Goal: Task Accomplishment & Management: Use online tool/utility

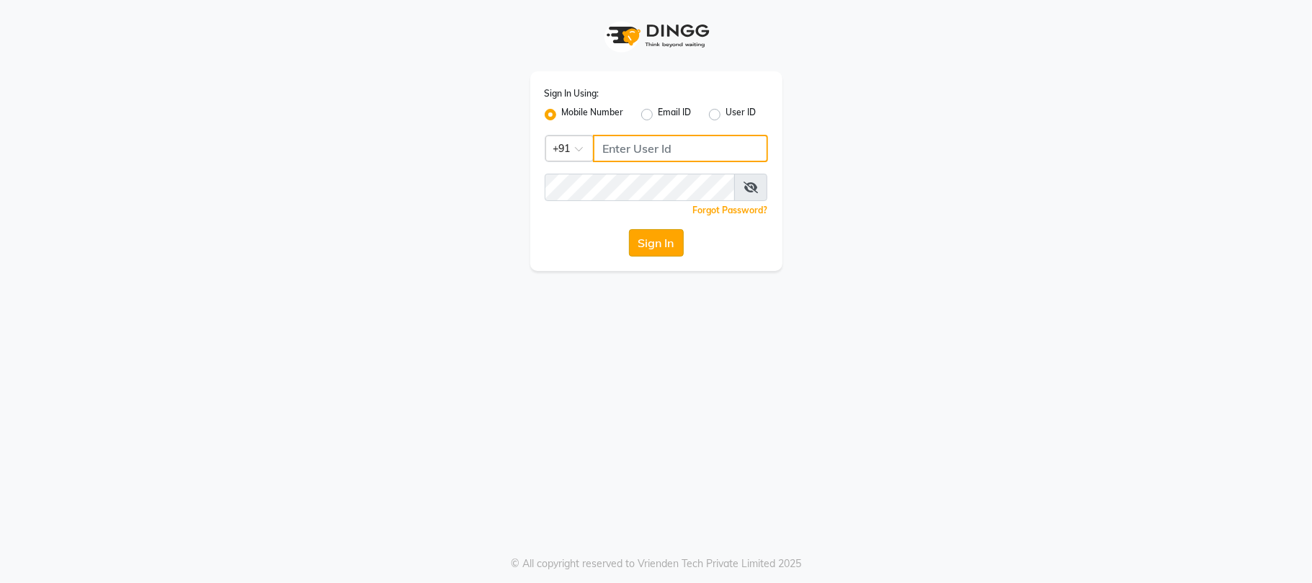
type input "9346469616"
click at [662, 244] on button "Sign In" at bounding box center [656, 242] width 55 height 27
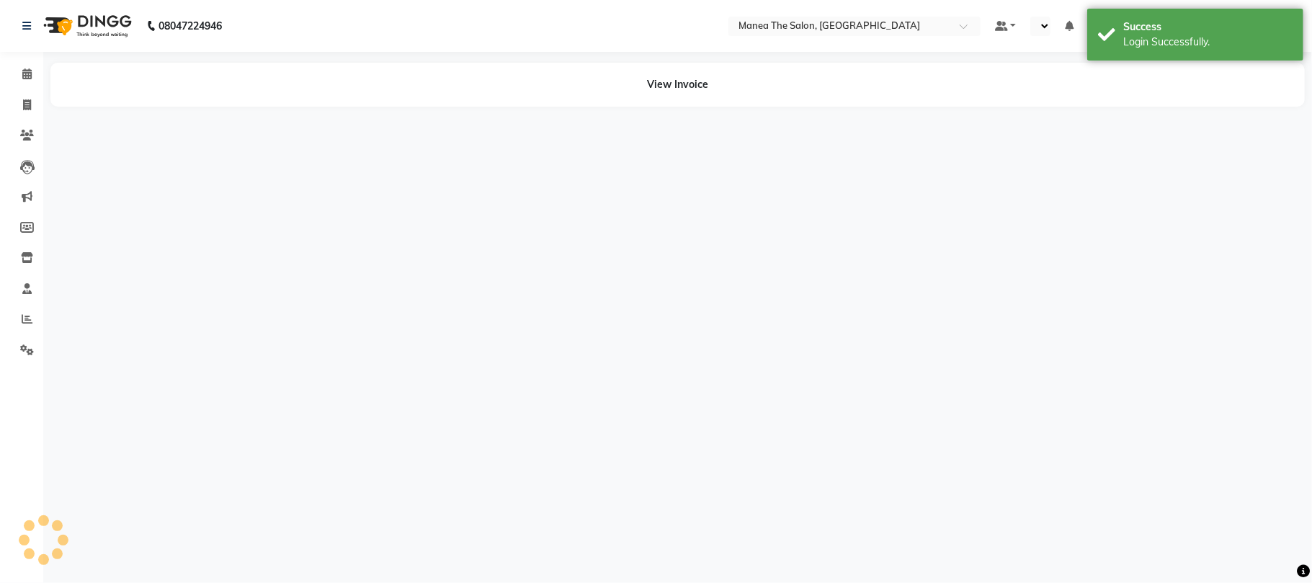
select select "en"
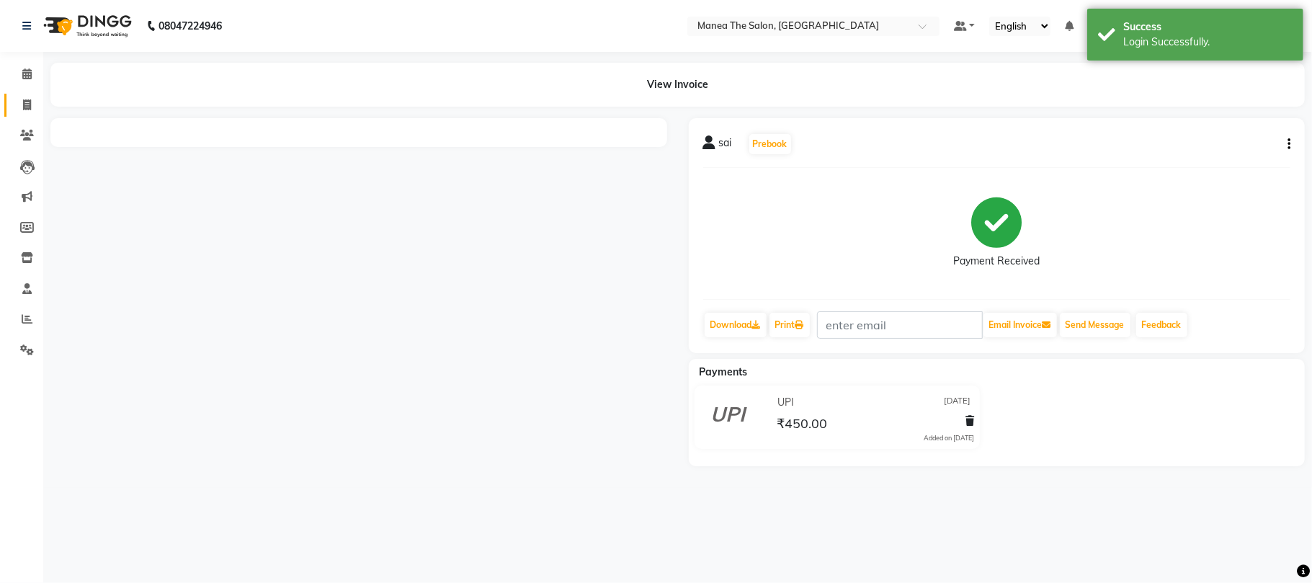
click at [19, 105] on span at bounding box center [26, 105] width 25 height 17
select select "service"
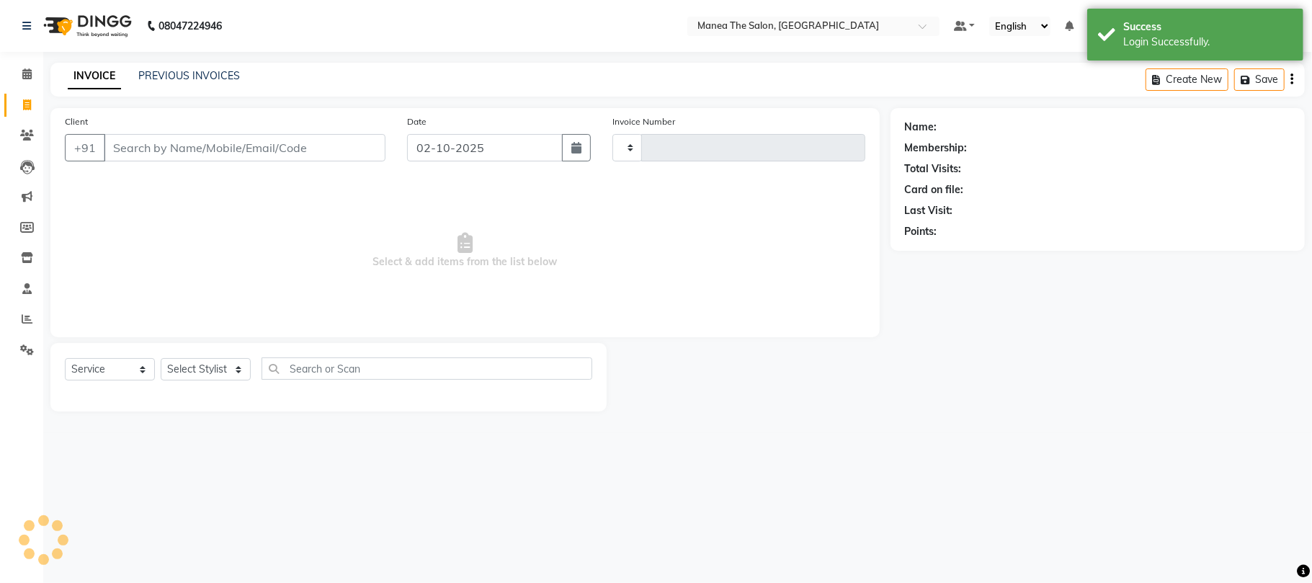
type input "2439"
select select "7351"
click at [185, 151] on input "Client" at bounding box center [245, 147] width 282 height 27
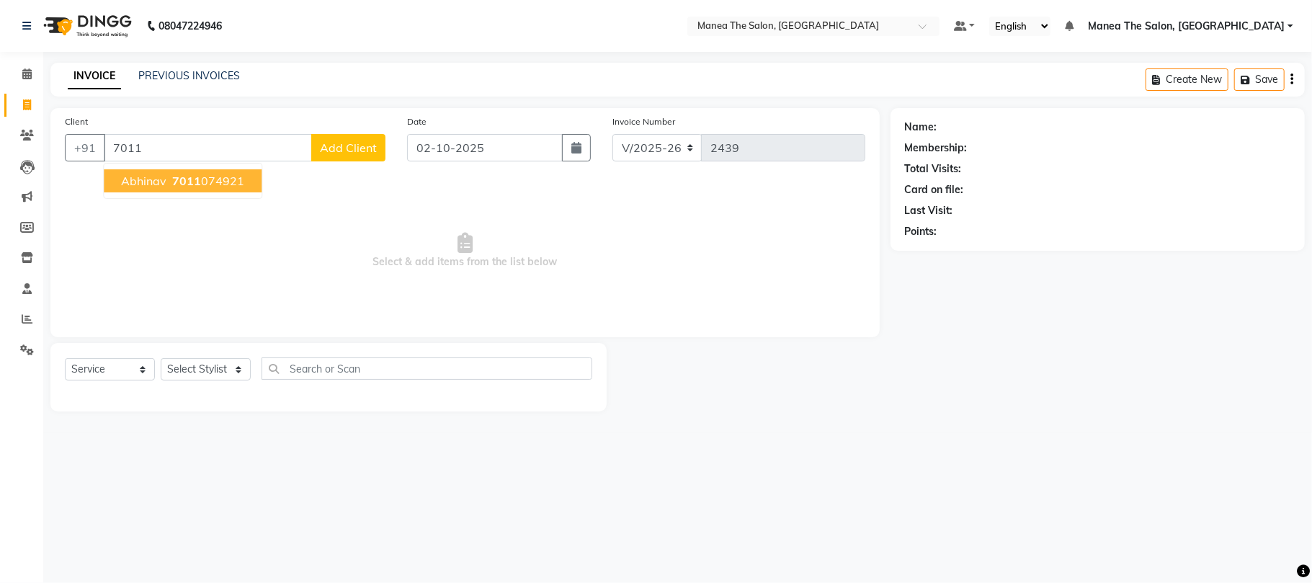
click at [208, 182] on ngb-highlight "7011 074921" at bounding box center [206, 181] width 75 height 14
type input "7011074921"
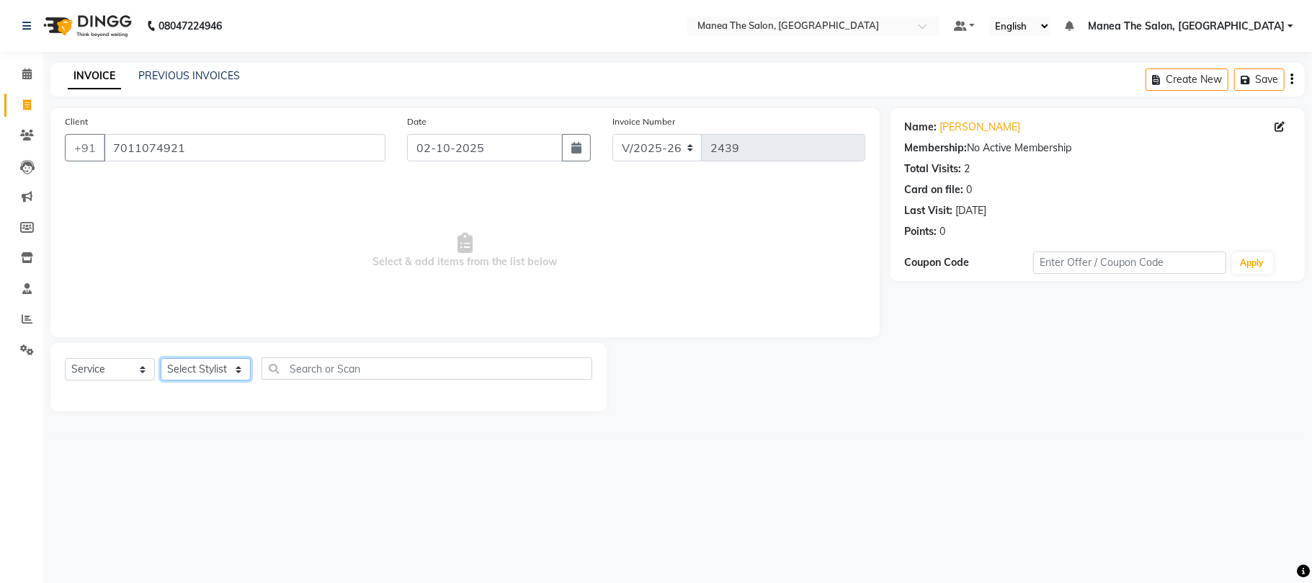
click at [240, 364] on select "Select Stylist [PERSON_NAME] Divya Lakshmi [PERSON_NAME] [PERSON_NAME]" at bounding box center [206, 369] width 90 height 22
select select "68191"
click at [161, 358] on select "Select Stylist [PERSON_NAME] Divya Lakshmi [PERSON_NAME] [PERSON_NAME]" at bounding box center [206, 369] width 90 height 22
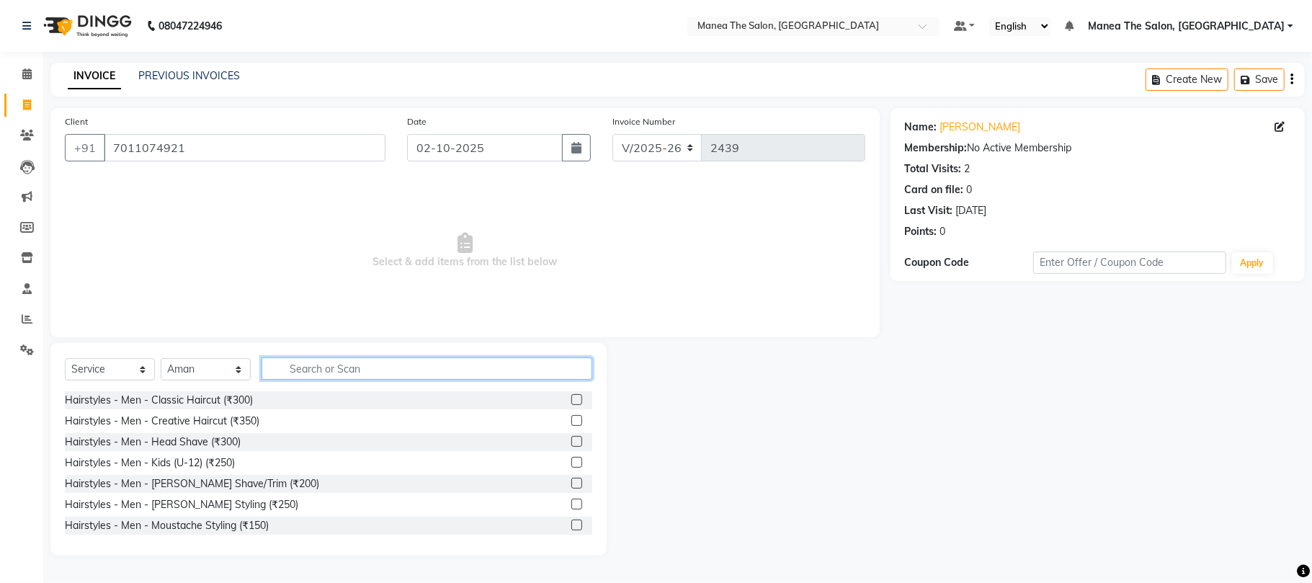
click at [330, 363] on input "text" at bounding box center [427, 368] width 331 height 22
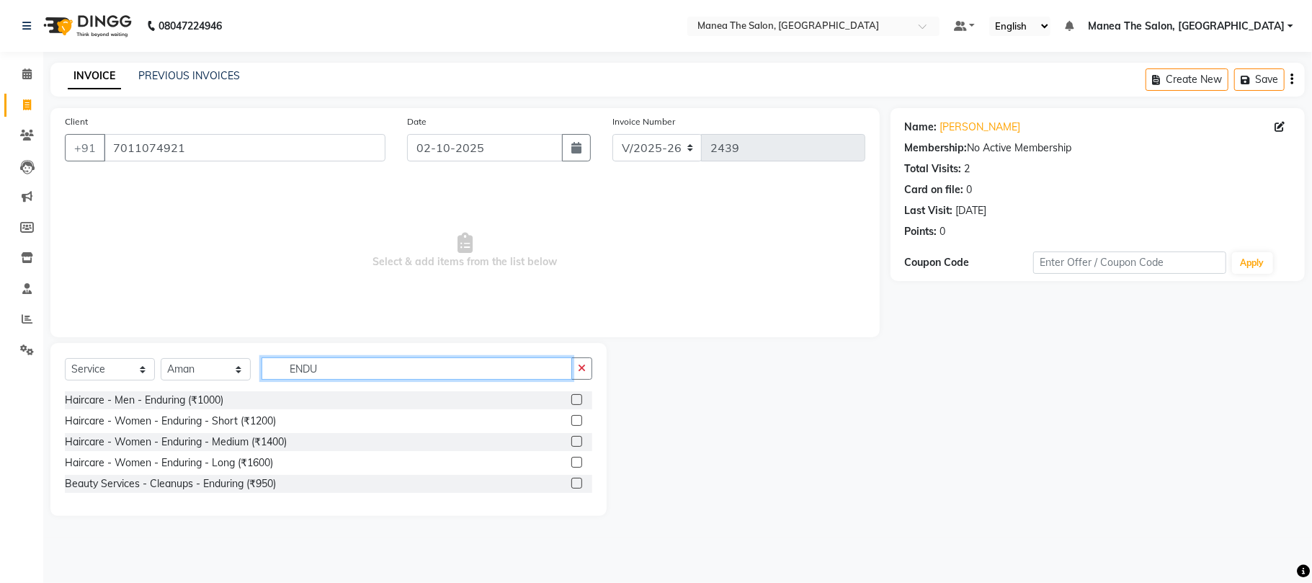
type input "ENDU"
click at [577, 396] on label at bounding box center [577, 399] width 11 height 11
click at [577, 396] on input "checkbox" at bounding box center [576, 400] width 9 height 9
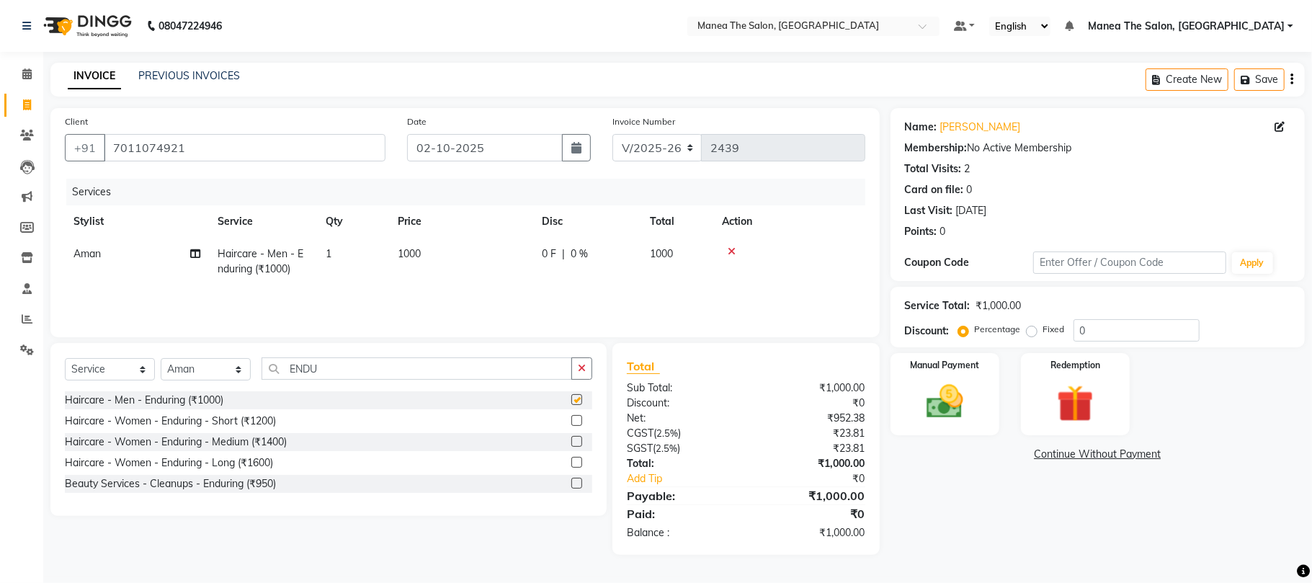
checkbox input "false"
click at [425, 255] on td "1000" at bounding box center [461, 262] width 144 height 48
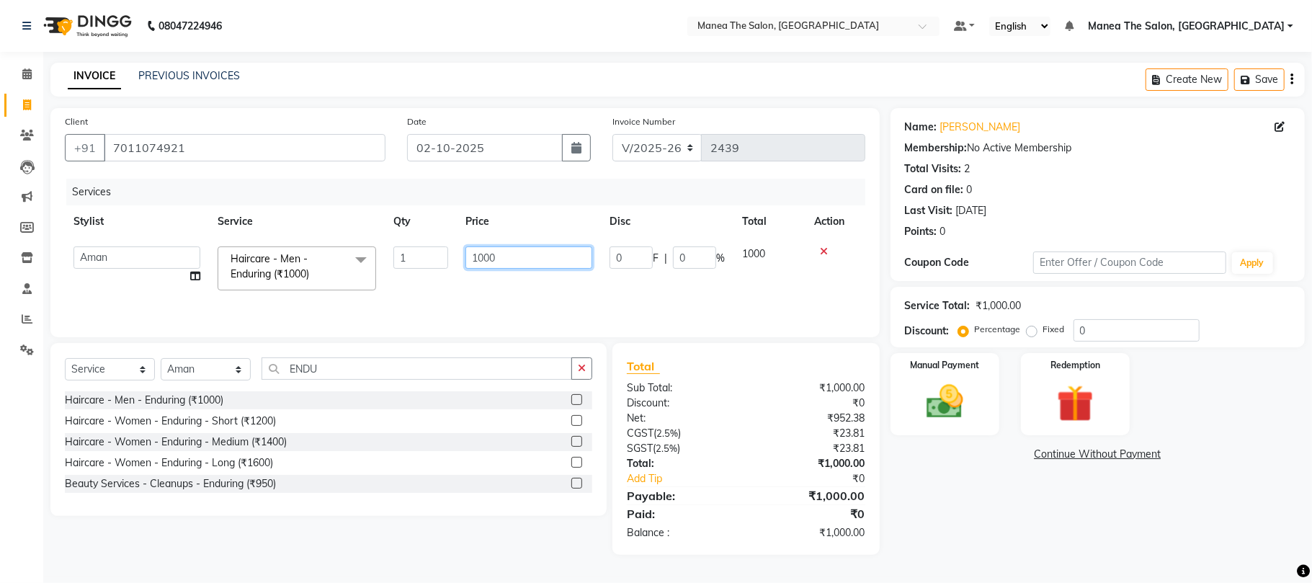
click at [506, 258] on input "1000" at bounding box center [529, 257] width 127 height 22
type input "1"
type input "950"
click at [577, 289] on div "Services Stylist Service Qty Price Disc Total Action [PERSON_NAME] Divya Lakshm…" at bounding box center [465, 251] width 801 height 144
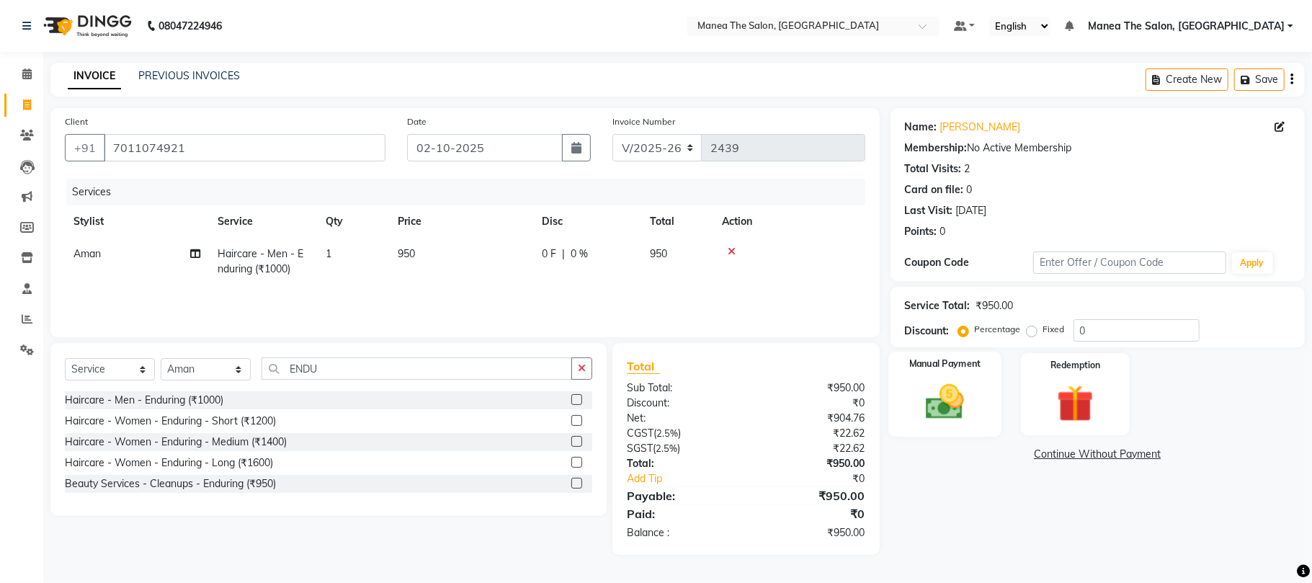
click at [966, 421] on img at bounding box center [945, 402] width 63 height 45
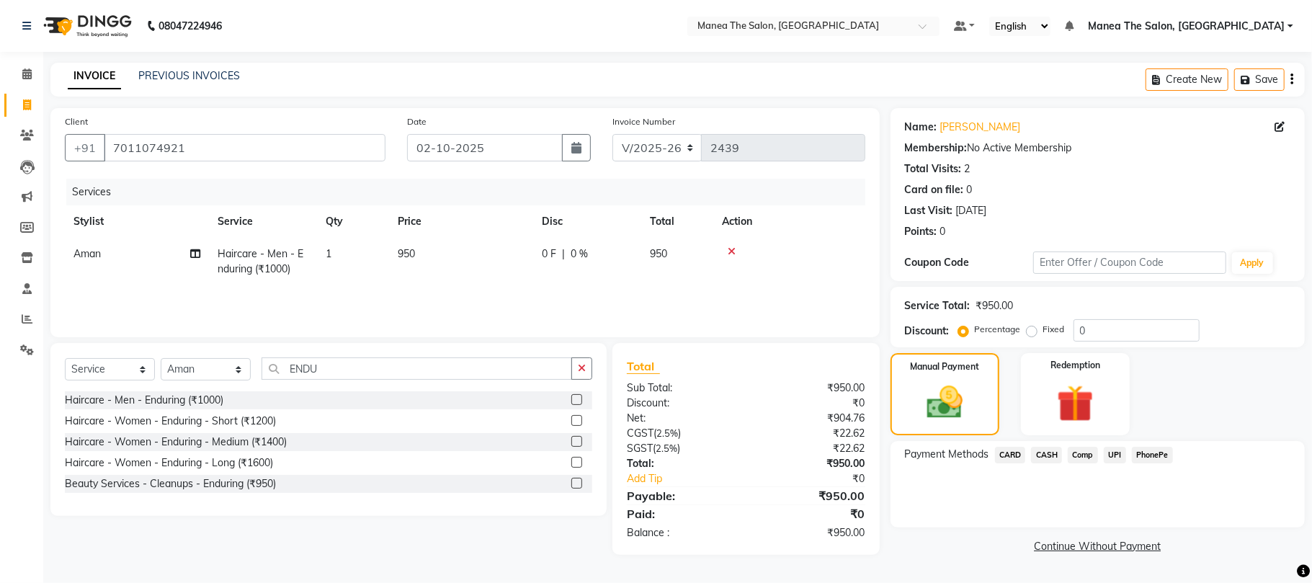
click at [1116, 455] on span "UPI" at bounding box center [1115, 455] width 22 height 17
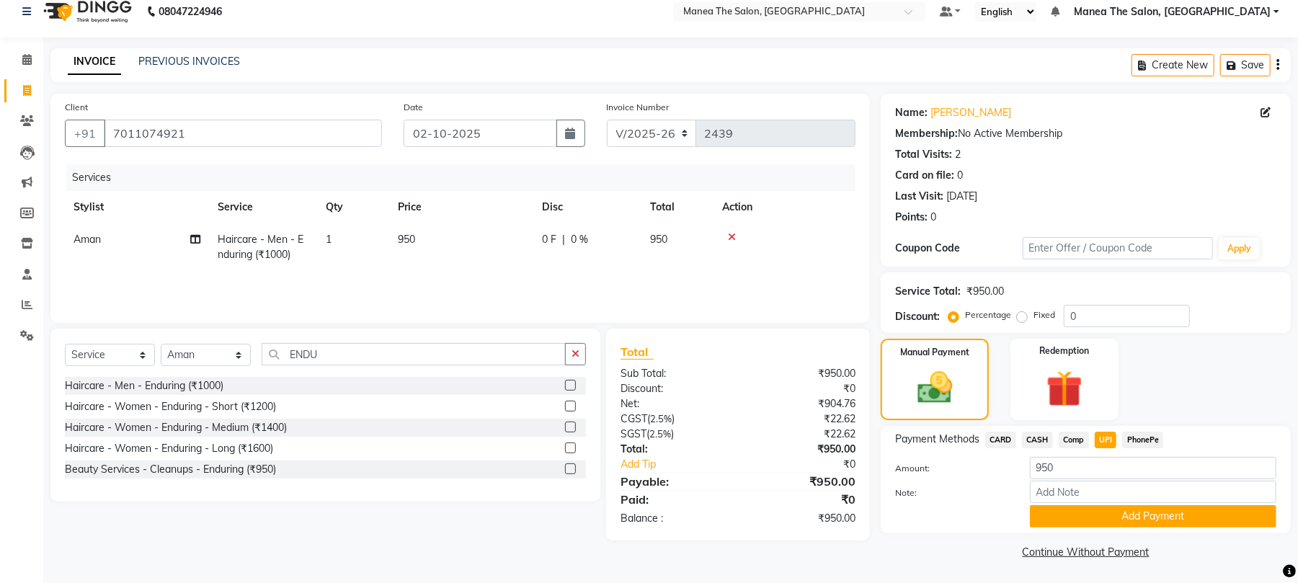
scroll to position [16, 0]
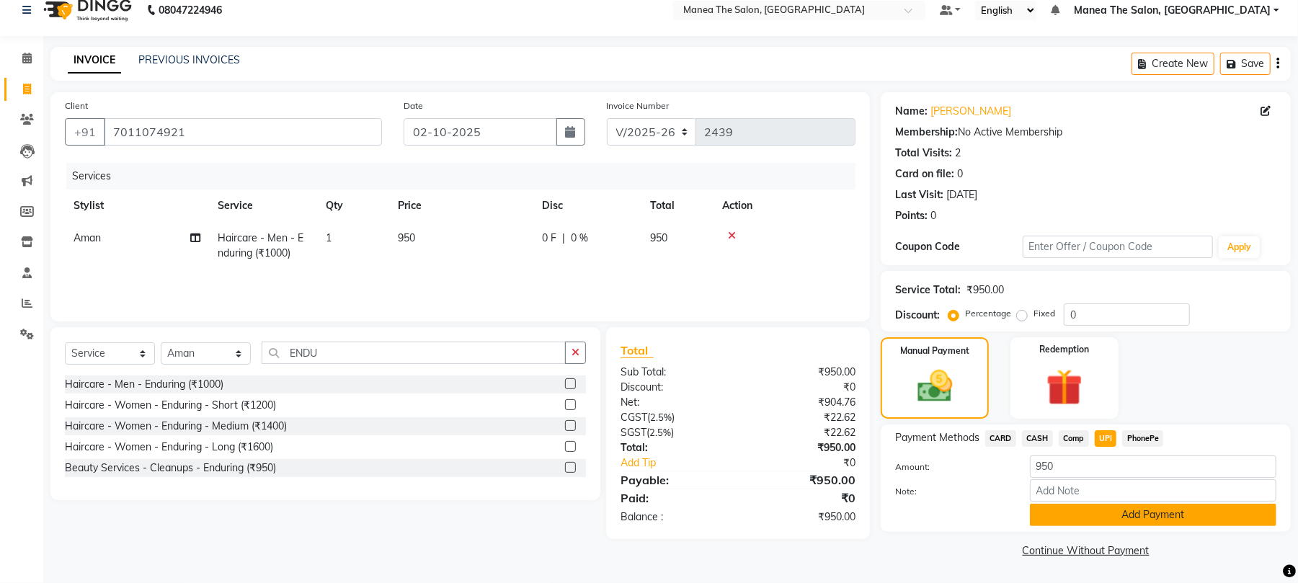
click at [1165, 517] on button "Add Payment" at bounding box center [1153, 515] width 246 height 22
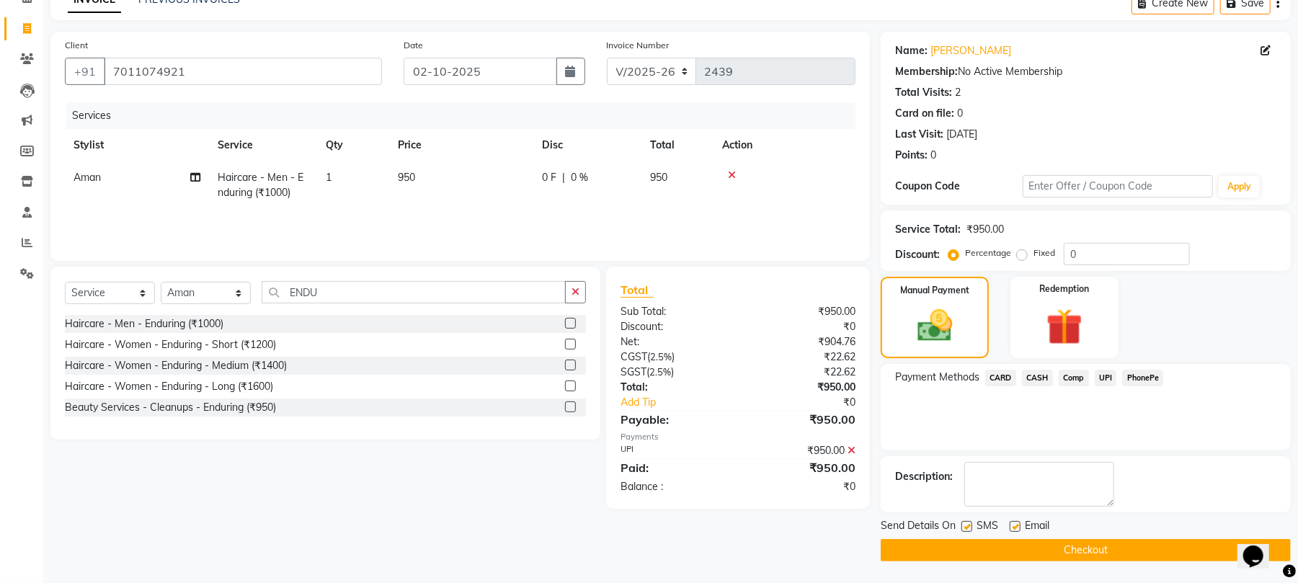
scroll to position [0, 0]
click at [1180, 551] on button "Checkout" at bounding box center [1086, 550] width 410 height 22
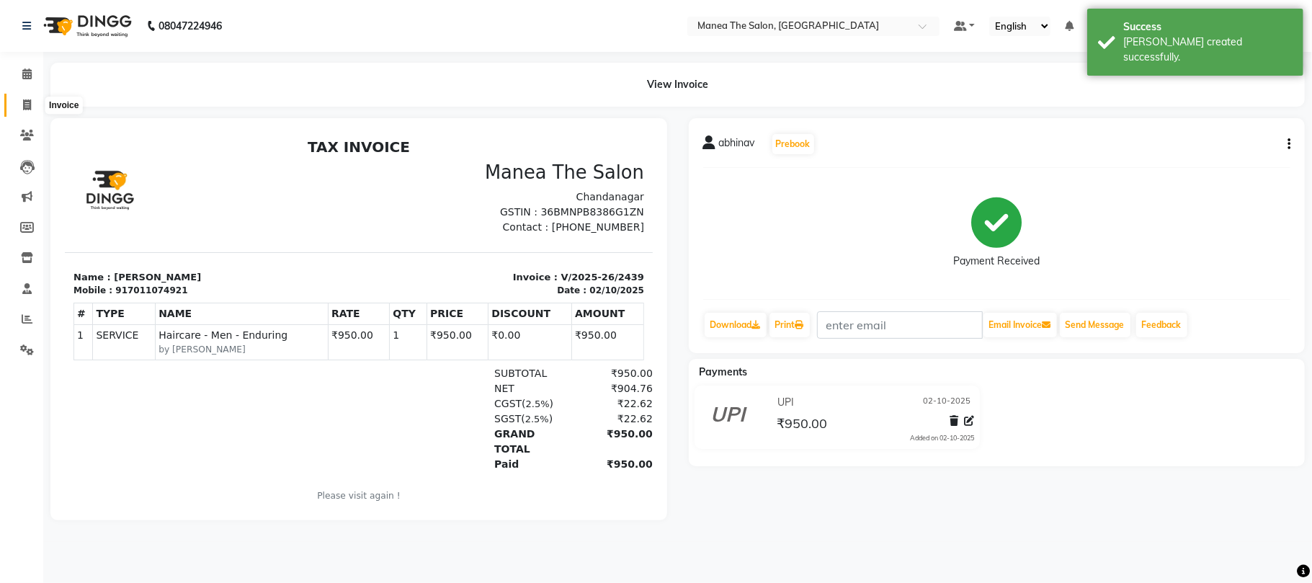
click at [32, 104] on span at bounding box center [26, 105] width 25 height 17
select select "service"
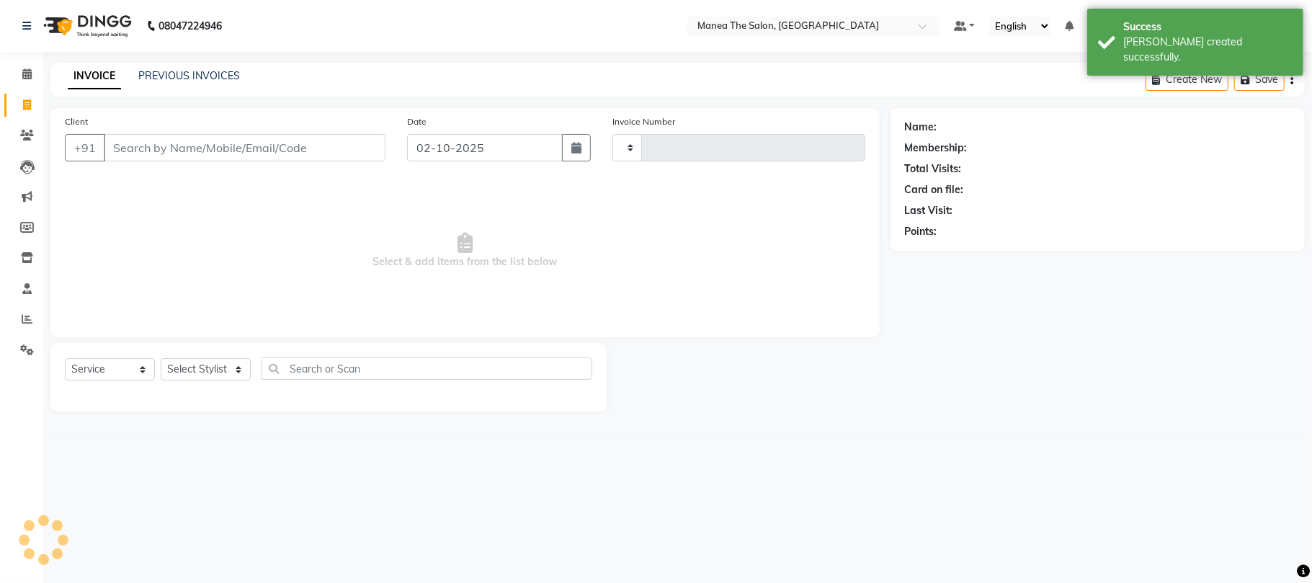
type input "2440"
select select "7351"
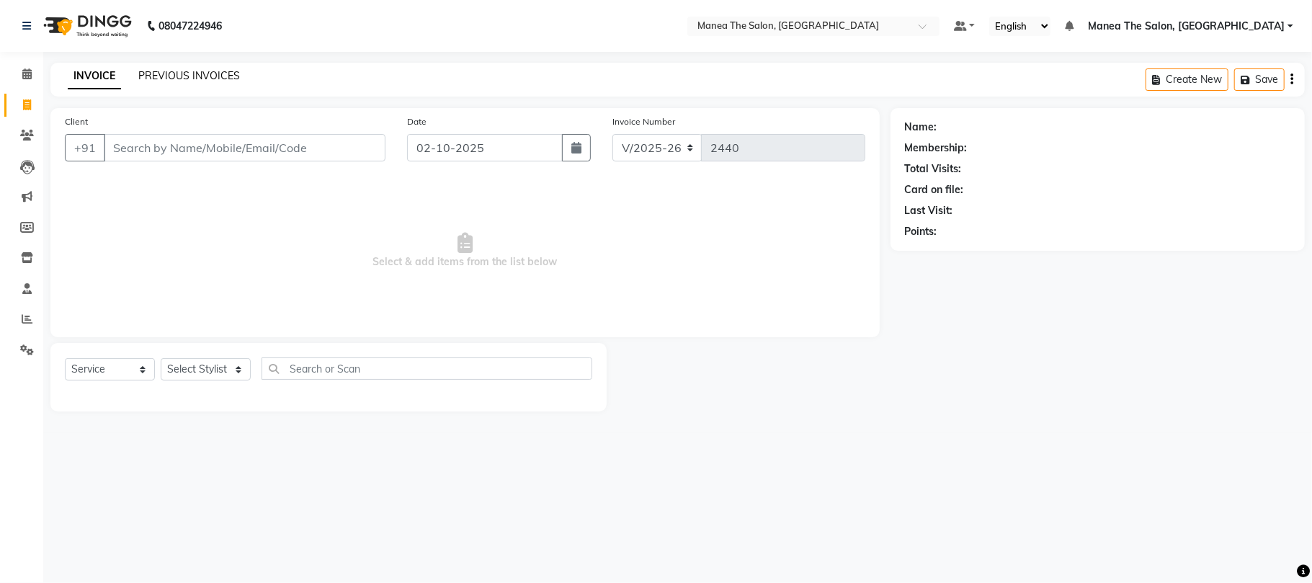
click at [150, 81] on link "PREVIOUS INVOICES" at bounding box center [189, 75] width 102 height 13
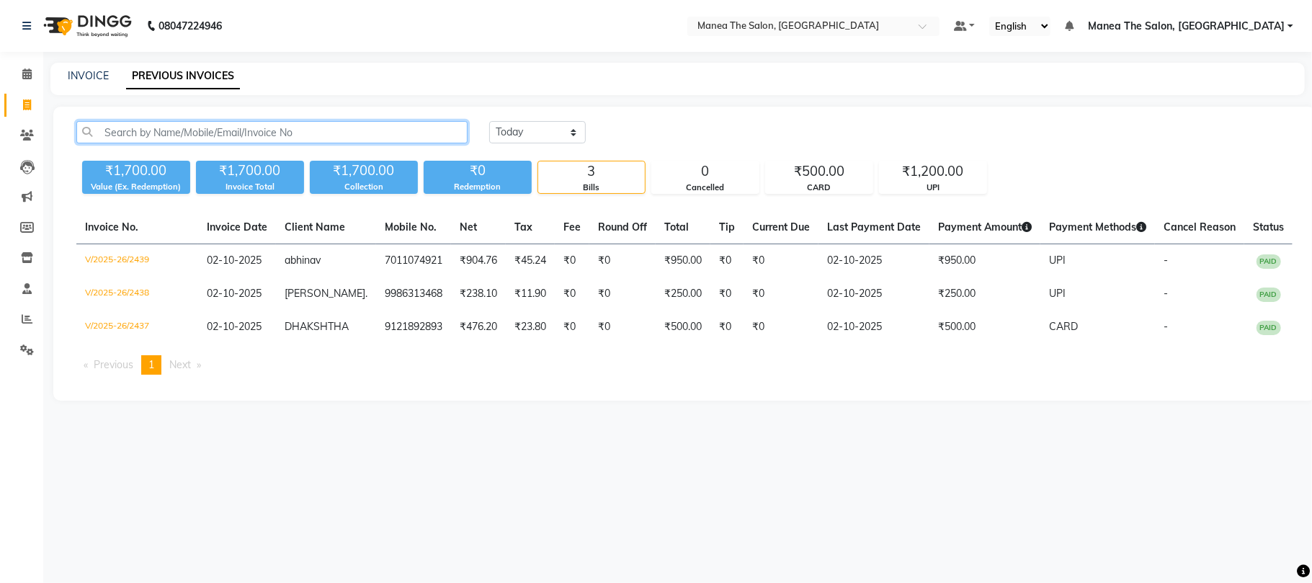
click at [170, 128] on input "text" at bounding box center [271, 132] width 391 height 22
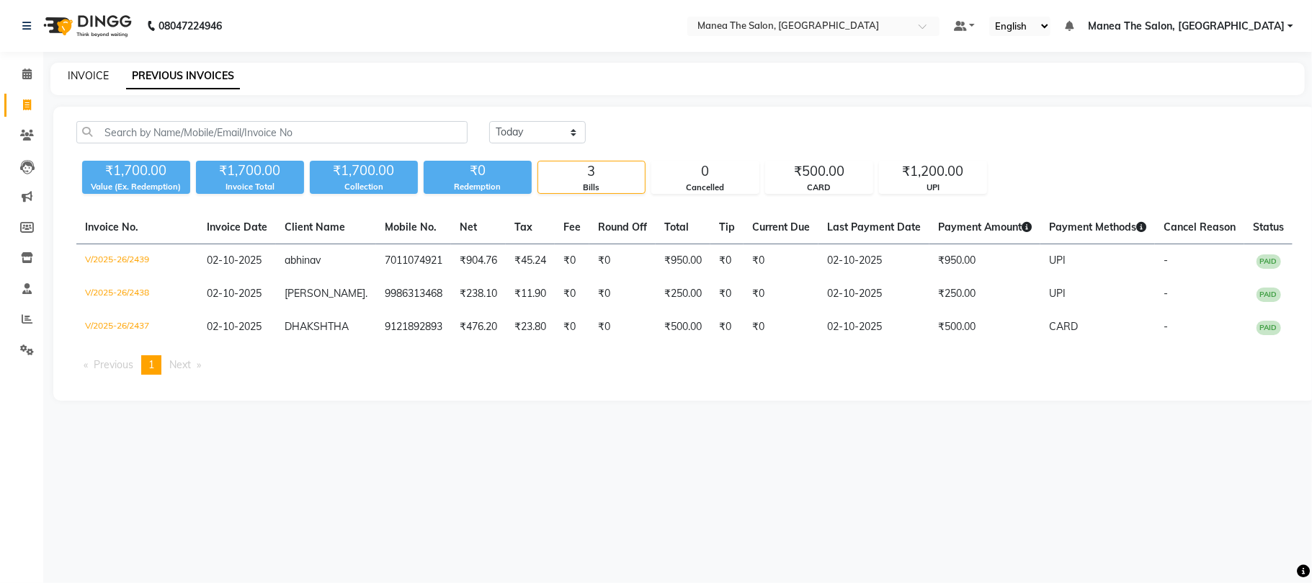
click at [85, 74] on link "INVOICE" at bounding box center [88, 75] width 41 height 13
select select "7351"
select select "service"
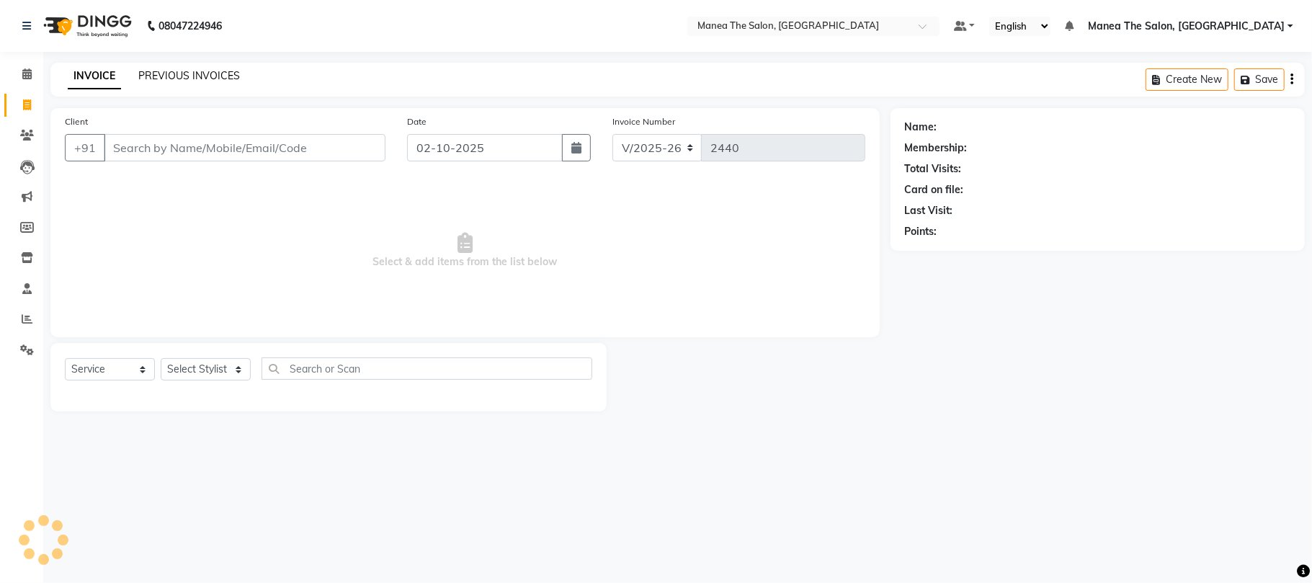
click at [184, 73] on link "PREVIOUS INVOICES" at bounding box center [189, 75] width 102 height 13
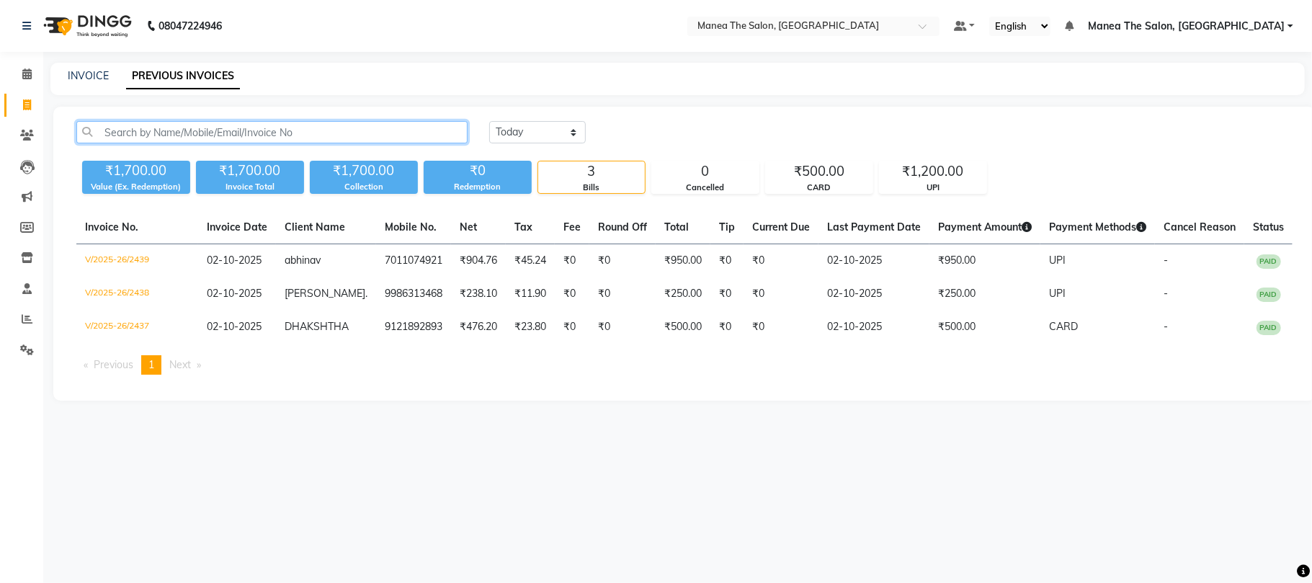
click at [165, 128] on input "text" at bounding box center [271, 132] width 391 height 22
click at [88, 67] on div "INVOICE PREVIOUS INVOICES" at bounding box center [677, 79] width 1255 height 32
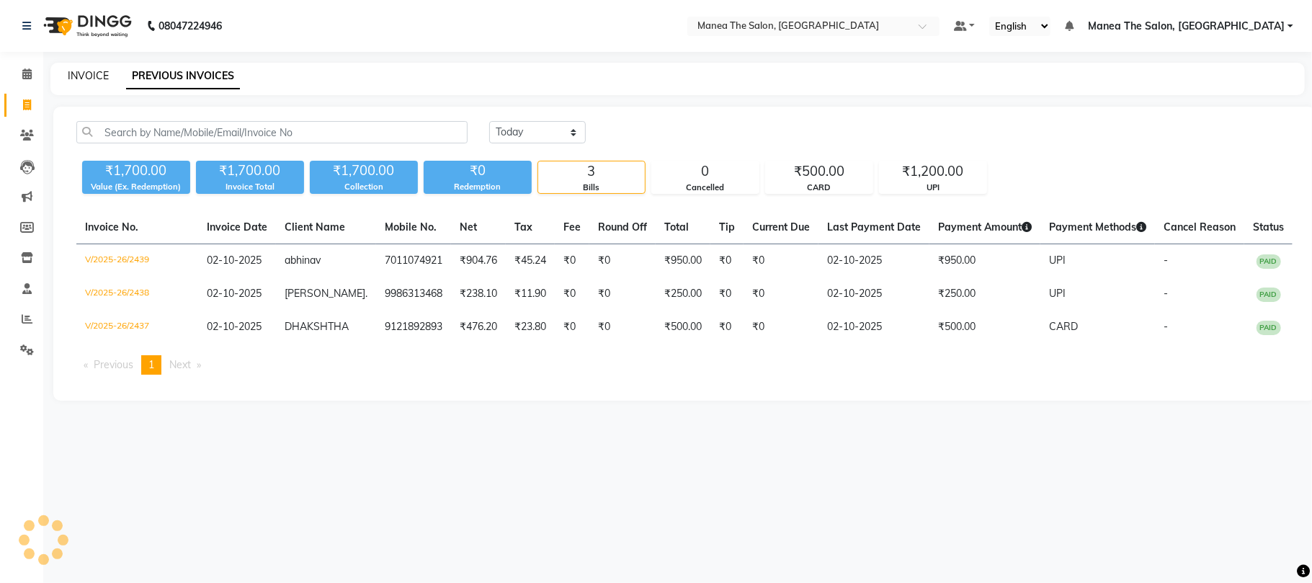
click at [97, 73] on link "INVOICE" at bounding box center [88, 75] width 41 height 13
select select "service"
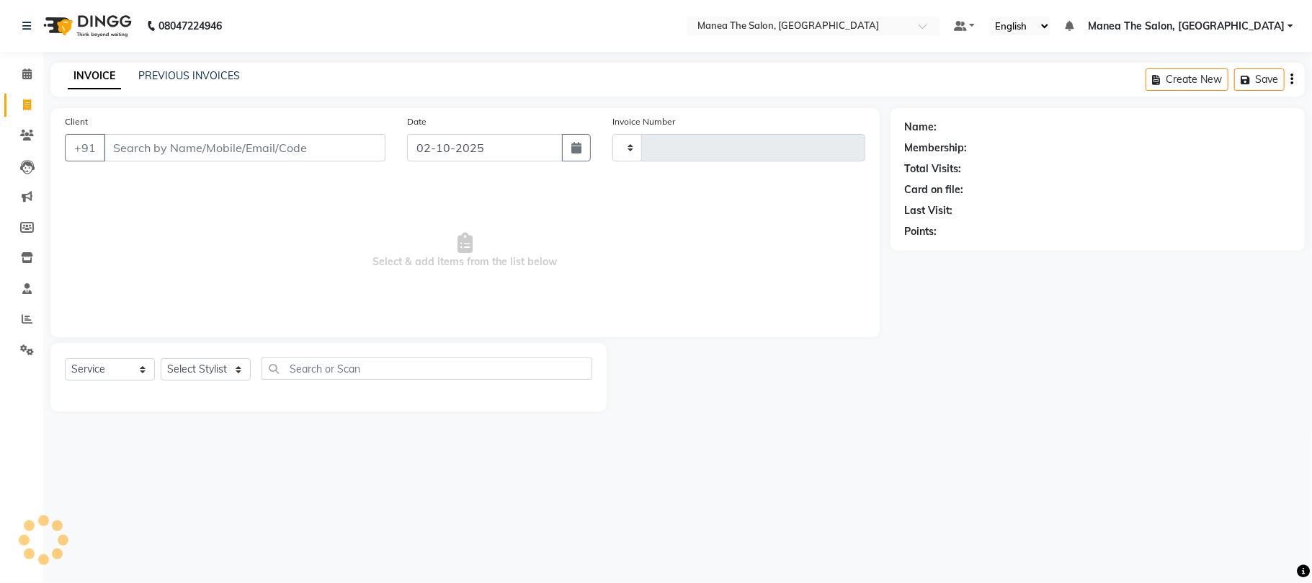
type input "2440"
select select "7351"
drag, startPoint x: 97, startPoint y: 73, endPoint x: 56, endPoint y: 144, distance: 82.0
drag, startPoint x: 56, startPoint y: 144, endPoint x: 774, endPoint y: 271, distance: 728.9
click at [774, 271] on span "Select & add items from the list below" at bounding box center [465, 251] width 801 height 144
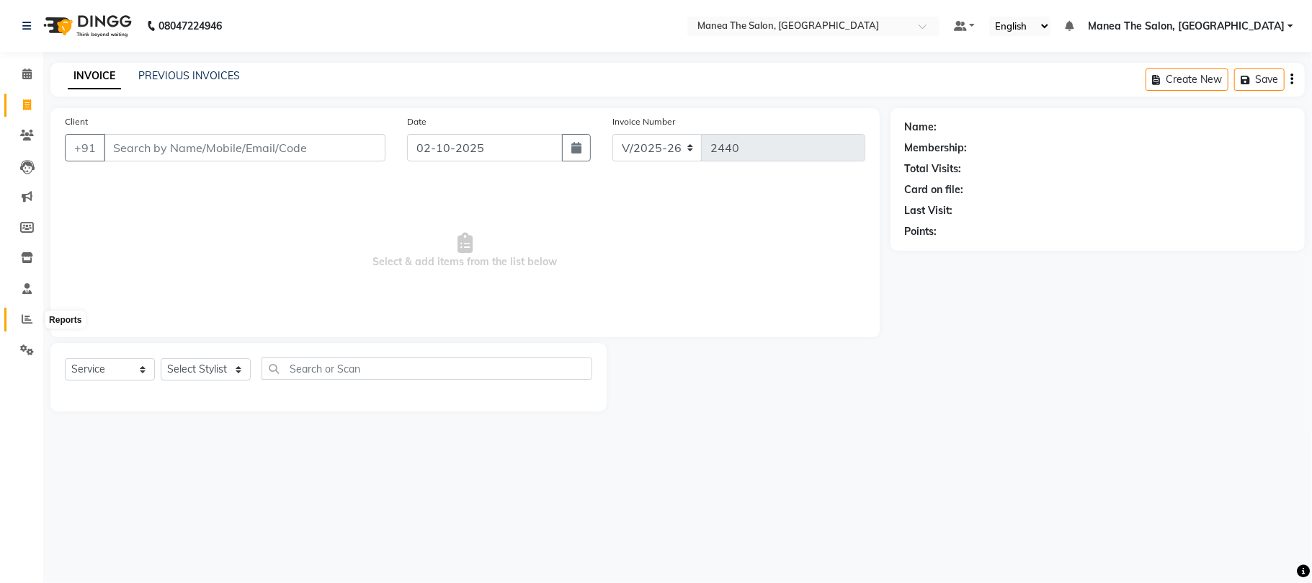
click at [25, 321] on icon at bounding box center [27, 318] width 11 height 11
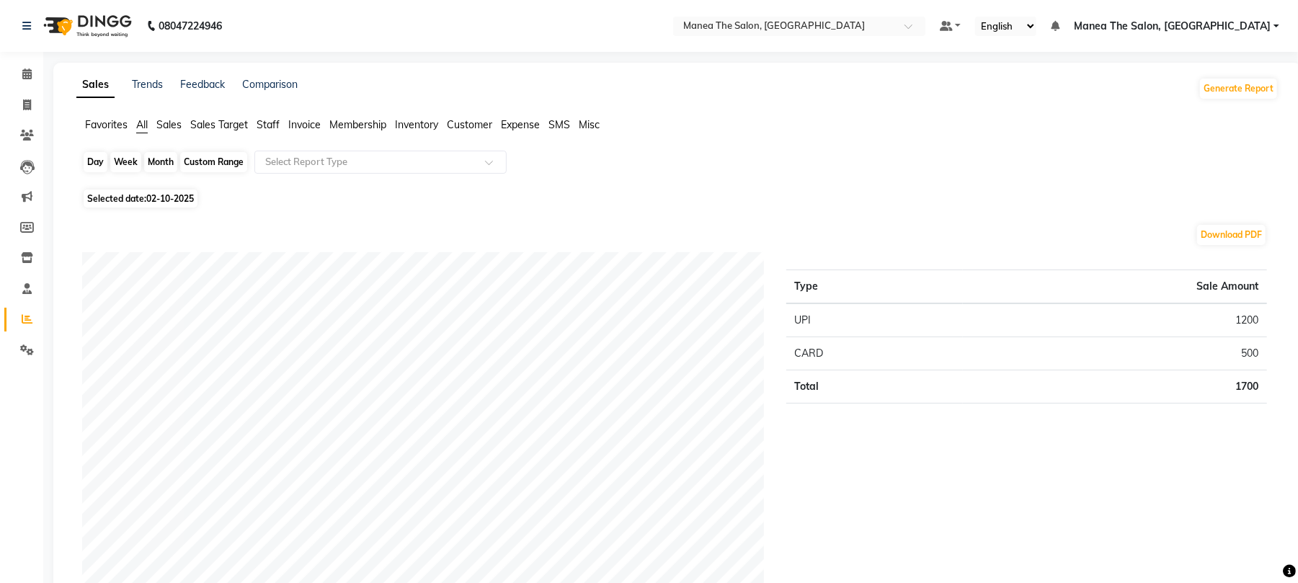
click at [95, 164] on div "Day" at bounding box center [96, 162] width 24 height 20
select select "10"
select select "2025"
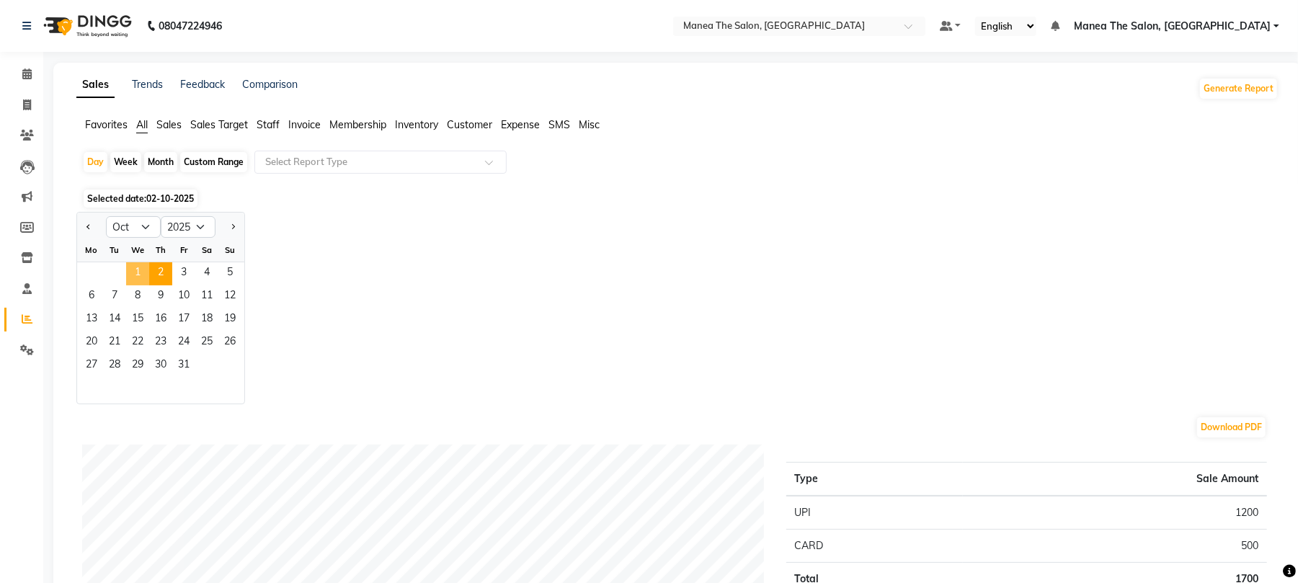
click at [141, 277] on span "1" at bounding box center [137, 273] width 23 height 23
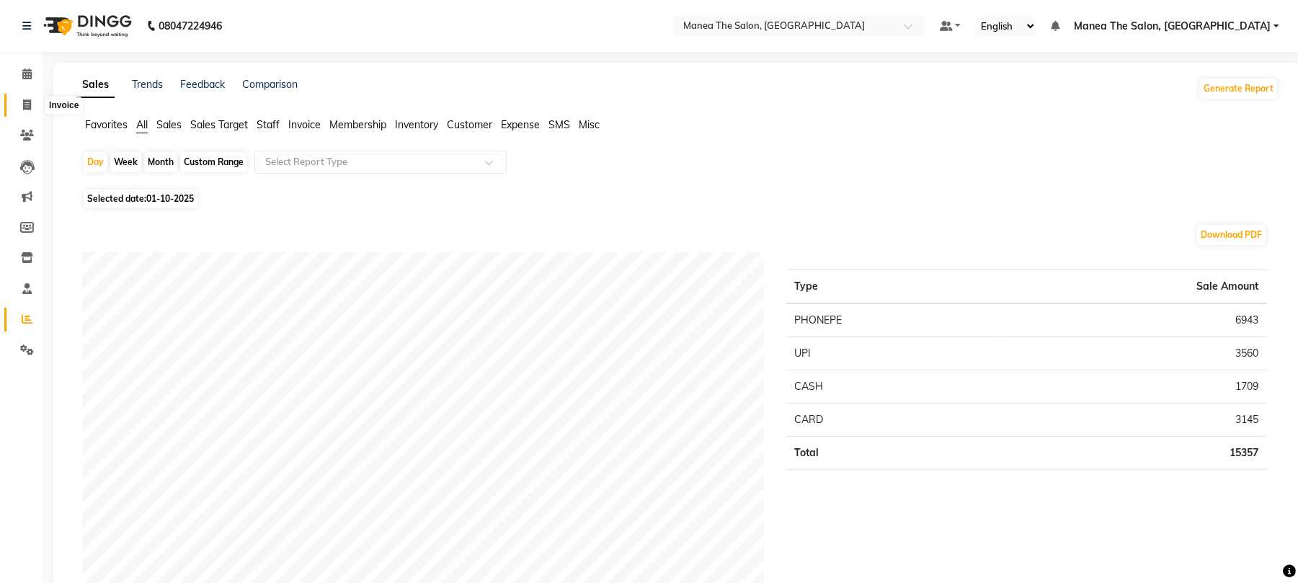
click at [24, 104] on icon at bounding box center [27, 104] width 8 height 11
select select "service"
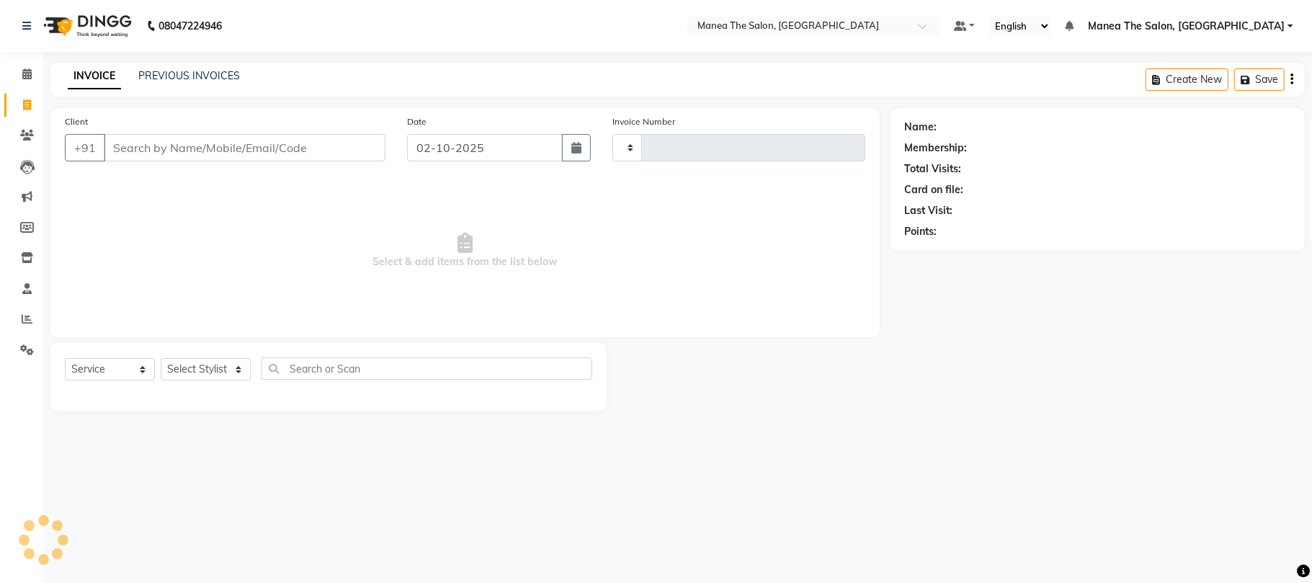
type input "2440"
select select "7351"
click at [186, 70] on link "PREVIOUS INVOICES" at bounding box center [189, 75] width 102 height 13
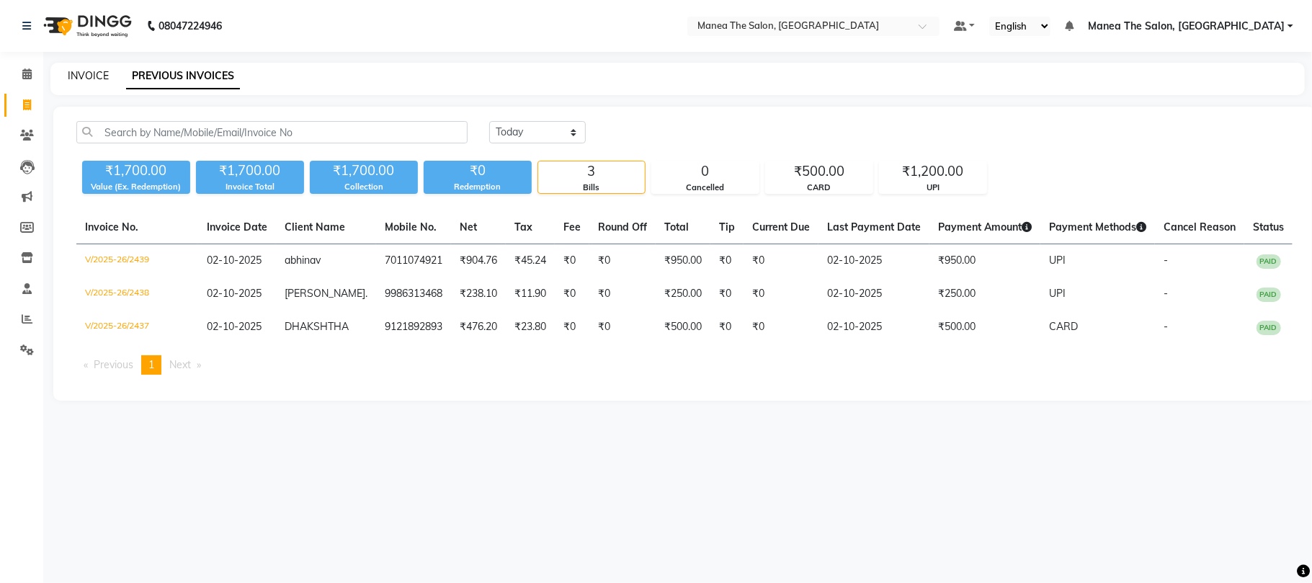
click at [82, 76] on link "INVOICE" at bounding box center [88, 75] width 41 height 13
select select "7351"
select select "service"
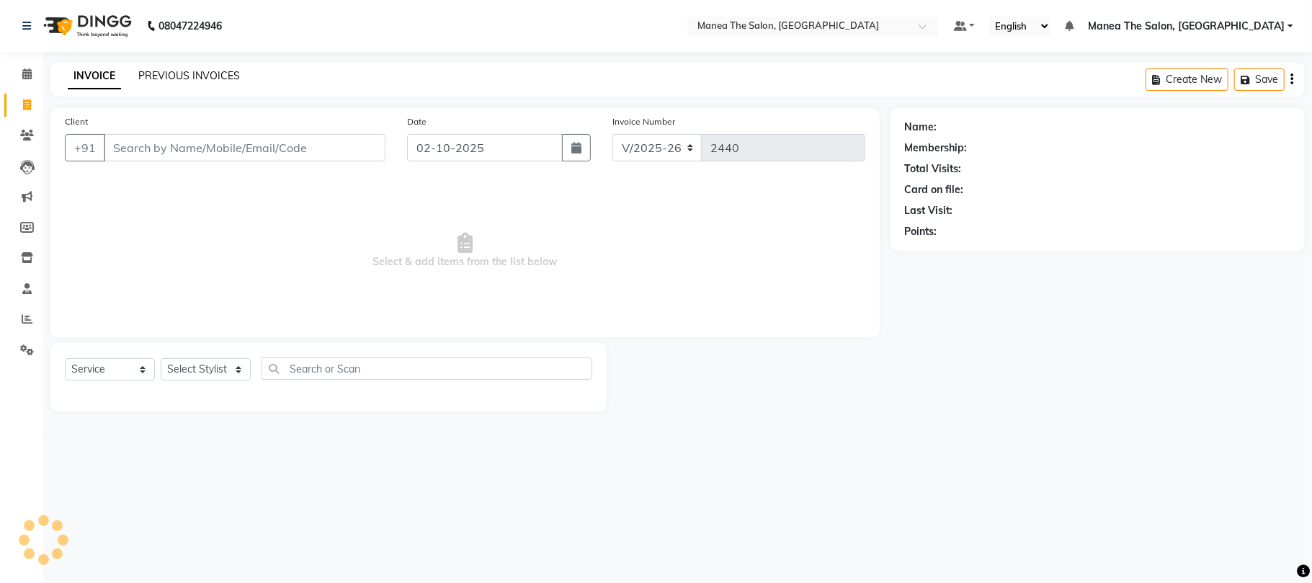
click at [188, 73] on link "PREVIOUS INVOICES" at bounding box center [189, 75] width 102 height 13
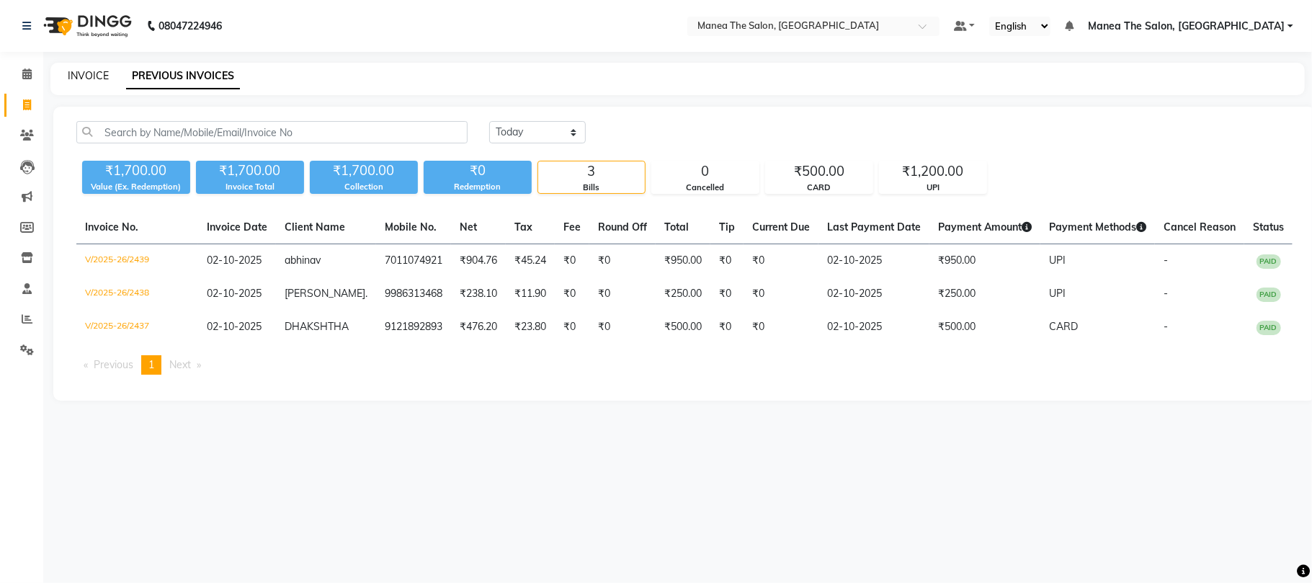
click at [84, 75] on link "INVOICE" at bounding box center [88, 75] width 41 height 13
select select "service"
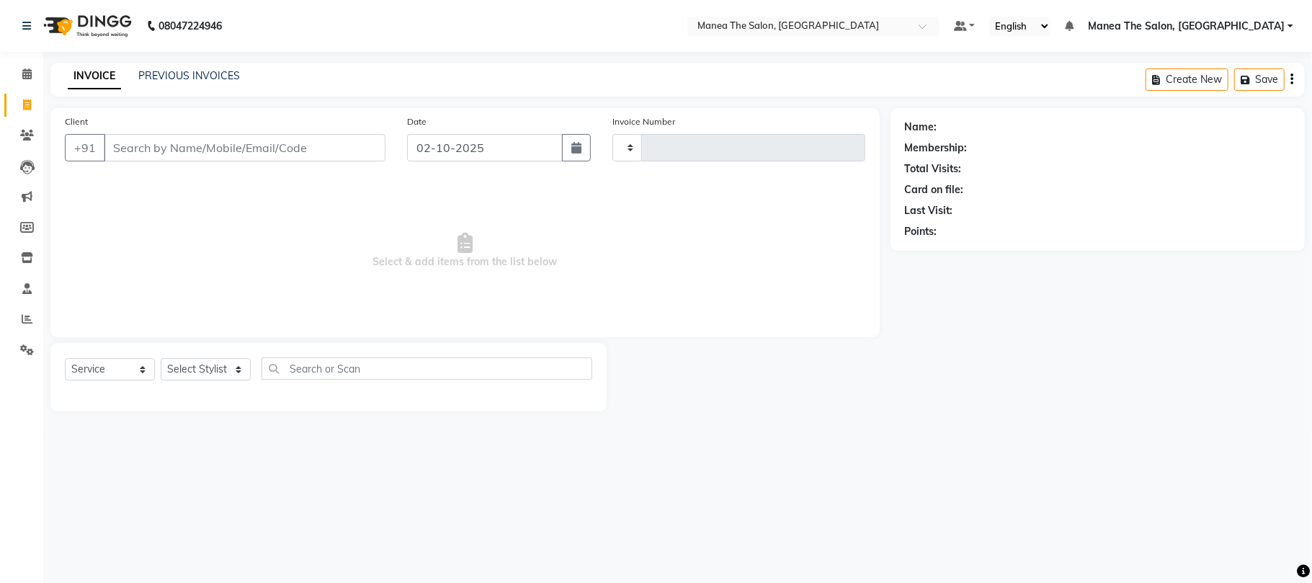
type input "2440"
select select "7351"
click at [193, 69] on link "PREVIOUS INVOICES" at bounding box center [189, 75] width 102 height 13
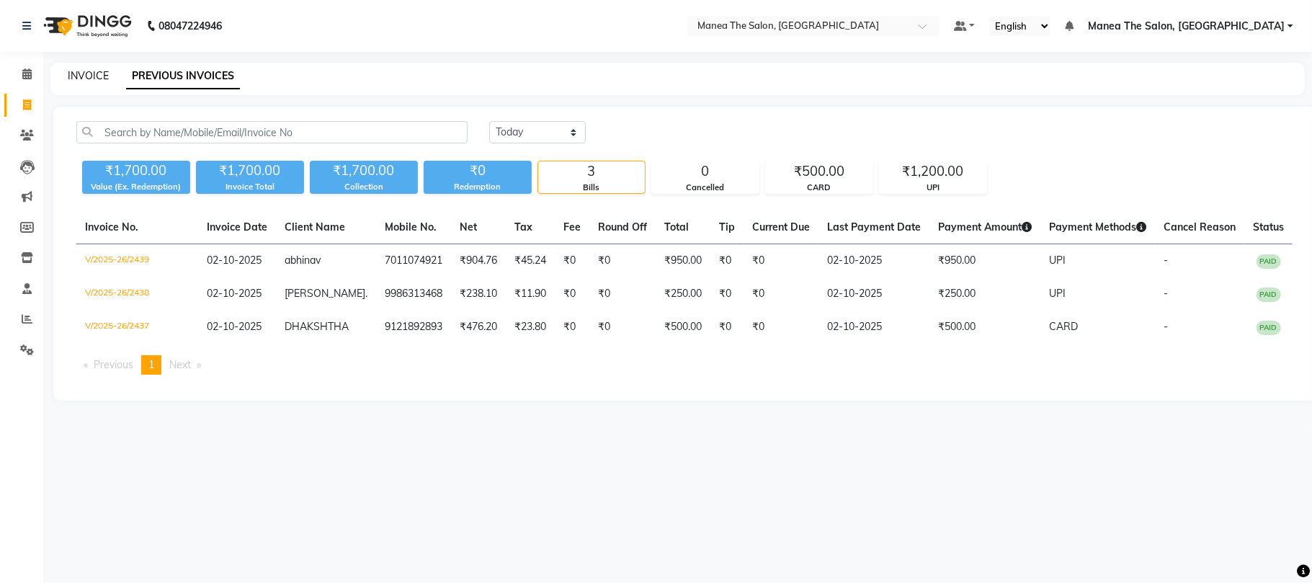
click at [97, 79] on link "INVOICE" at bounding box center [88, 75] width 41 height 13
select select "7351"
select select "service"
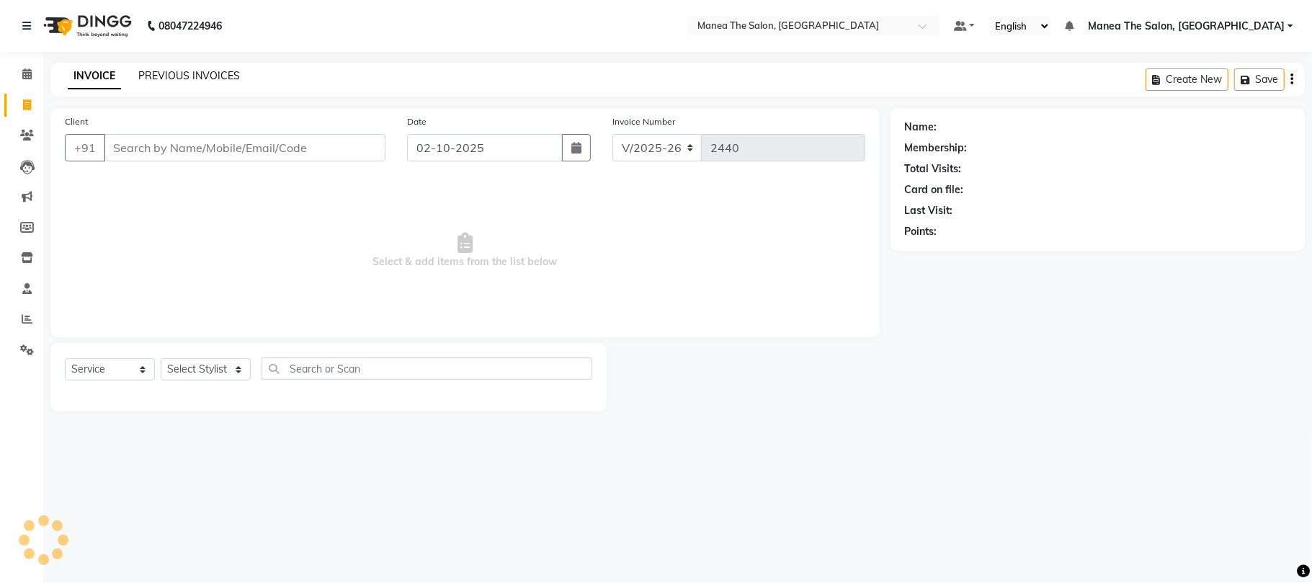
click at [176, 74] on link "PREVIOUS INVOICES" at bounding box center [189, 75] width 102 height 13
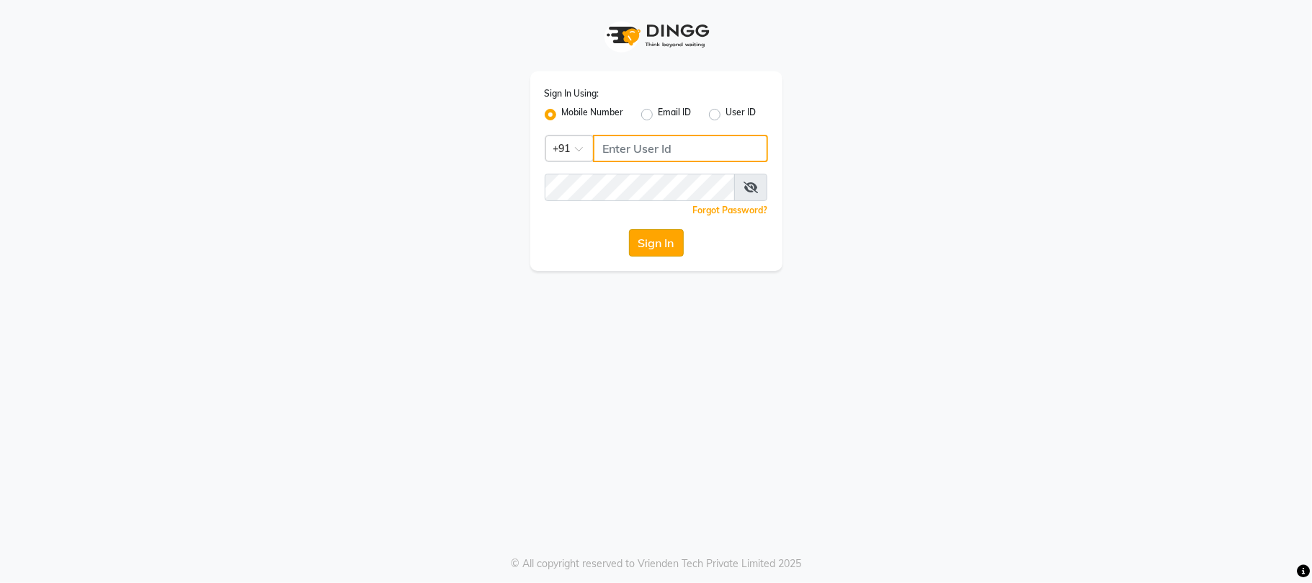
type input "9346469616"
drag, startPoint x: 634, startPoint y: 249, endPoint x: 626, endPoint y: 254, distance: 9.7
click at [629, 252] on button "Sign In" at bounding box center [656, 242] width 55 height 27
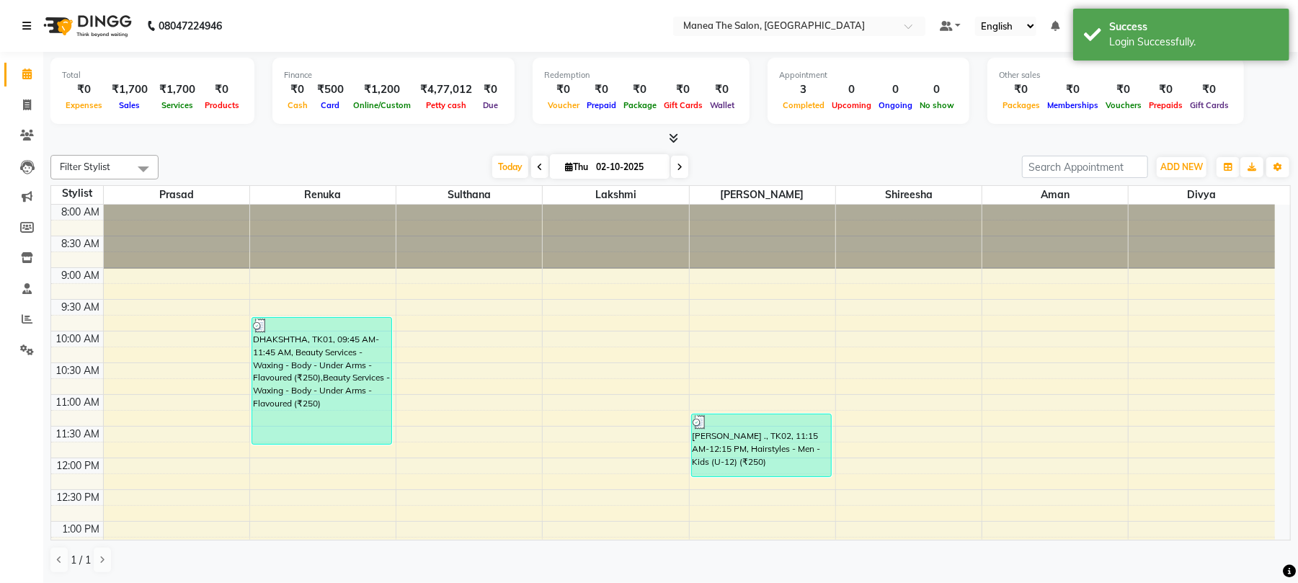
click at [26, 25] on icon at bounding box center [26, 26] width 9 height 10
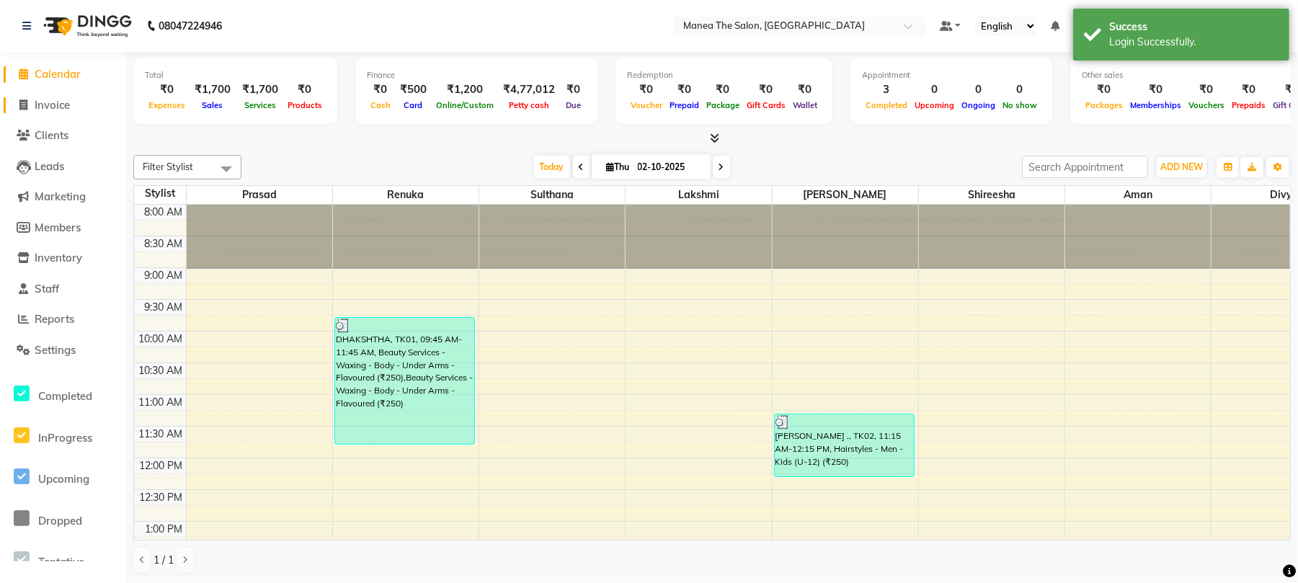
click at [56, 101] on span "Invoice" at bounding box center [52, 105] width 35 height 14
select select "service"
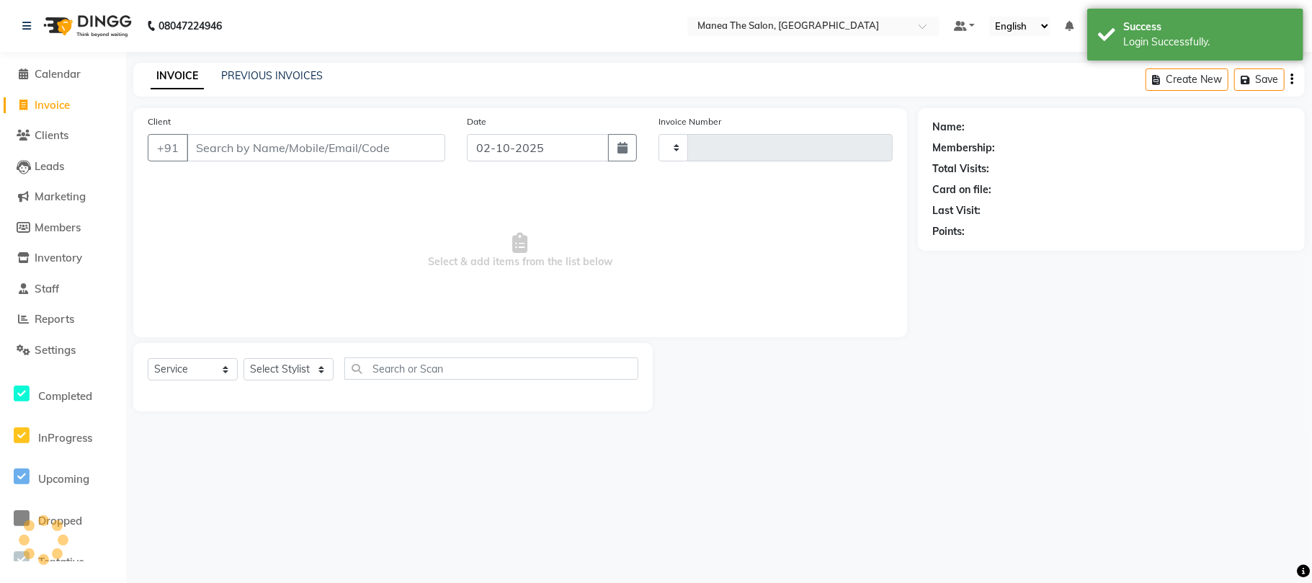
type input "2440"
select select "7351"
